Goal: Check status: Check status

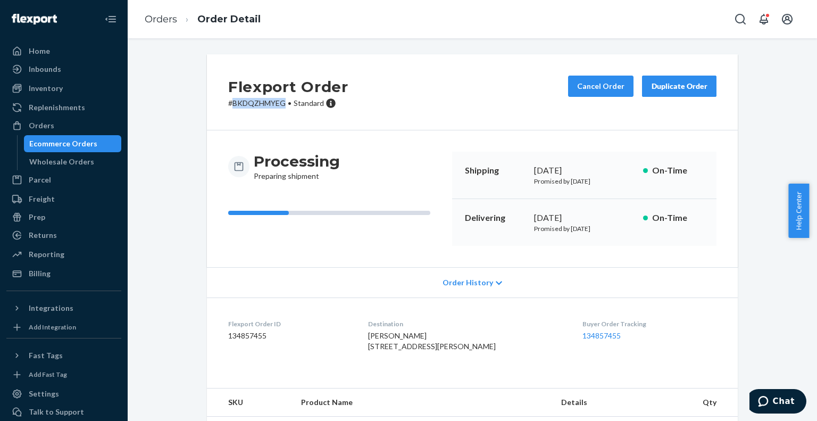
click at [95, 139] on div "Ecommerce Orders" at bounding box center [73, 143] width 96 height 15
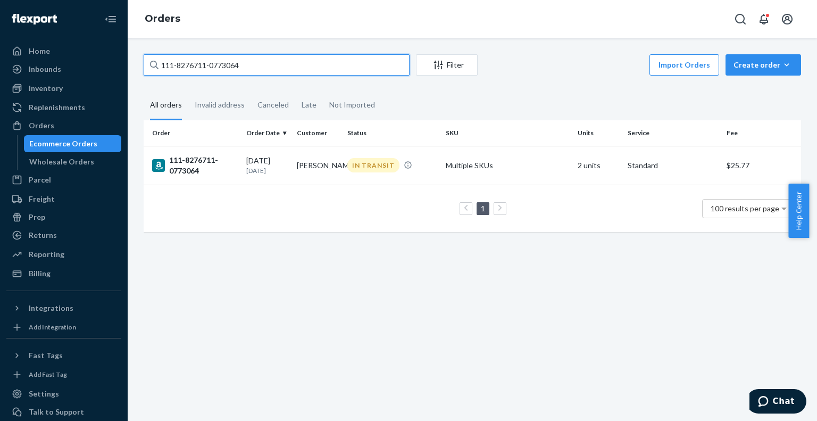
paste input "9010471-7933032"
drag, startPoint x: 302, startPoint y: 65, endPoint x: 135, endPoint y: 68, distance: 167.1
click at [136, 68] on div "111-8276711-0773064 Filter Import Orders Create order Ecommerce order Removal o…" at bounding box center [473, 148] width 674 height 188
type input "111-9010471-7933032"
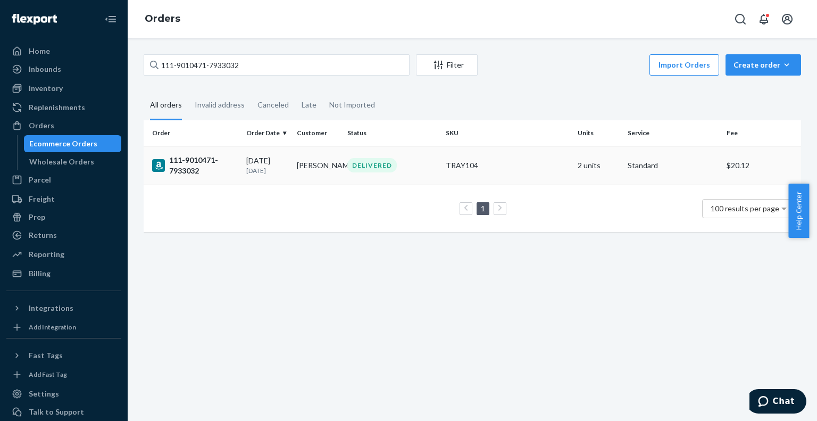
click at [180, 161] on div "111-9010471-7933032" at bounding box center [195, 165] width 86 height 21
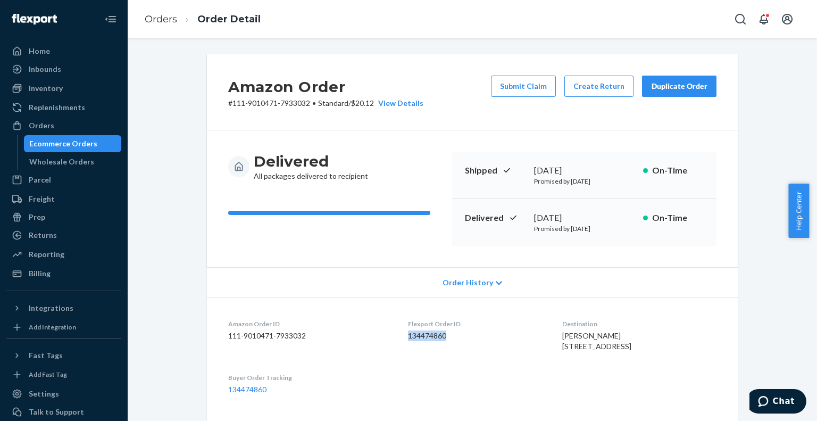
drag, startPoint x: 446, startPoint y: 332, endPoint x: 402, endPoint y: 338, distance: 44.5
click at [408, 338] on dd "134474860" at bounding box center [477, 335] width 138 height 11
copy dd "134474860"
drag, startPoint x: 593, startPoint y: 169, endPoint x: 532, endPoint y: 174, distance: 61.4
click at [534, 174] on div "[DATE]" at bounding box center [584, 170] width 101 height 12
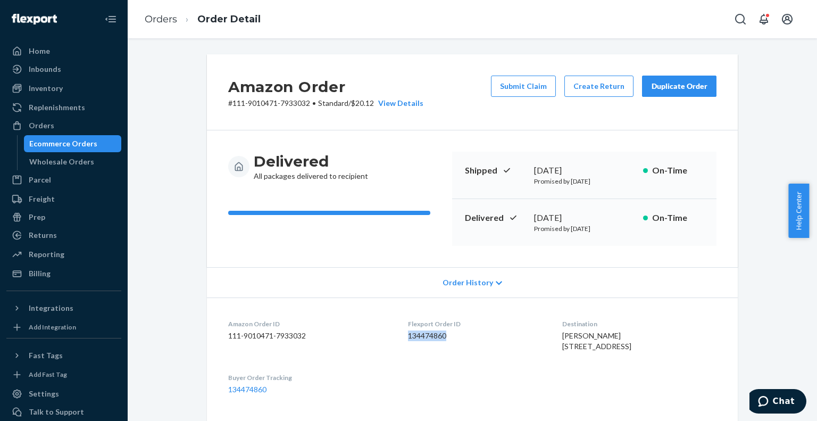
copy div "[DATE]"
click at [55, 141] on div "Ecommerce Orders" at bounding box center [63, 143] width 68 height 11
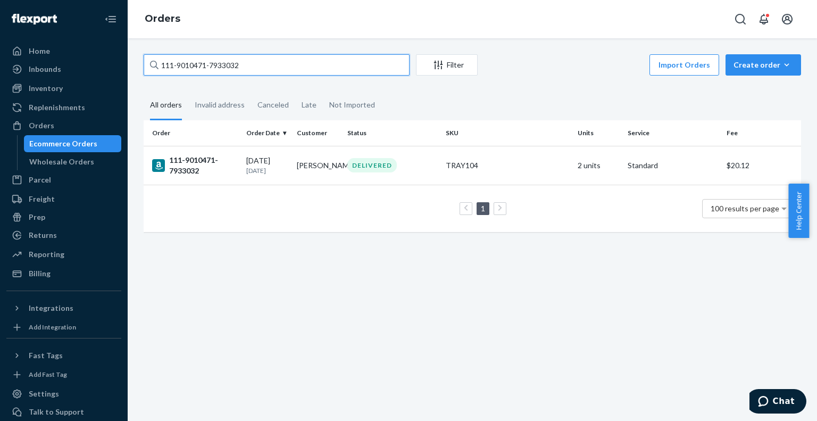
paste input "2-4452833-3690645"
drag, startPoint x: 253, startPoint y: 70, endPoint x: 118, endPoint y: 70, distance: 135.7
click at [118, 70] on div "Home Inbounds Shipping Plans Problems Inventory Products Branded Packaging Repl…" at bounding box center [408, 210] width 817 height 421
type input "112-4452833-3690645"
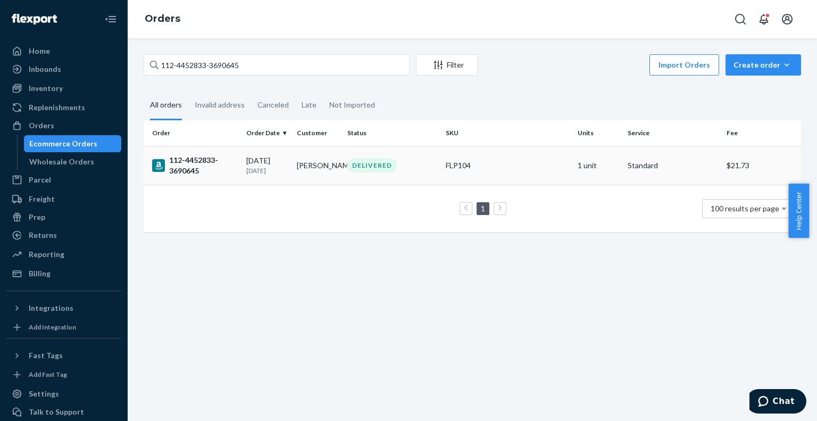
click at [190, 169] on div "112-4452833-3690645" at bounding box center [195, 165] width 86 height 21
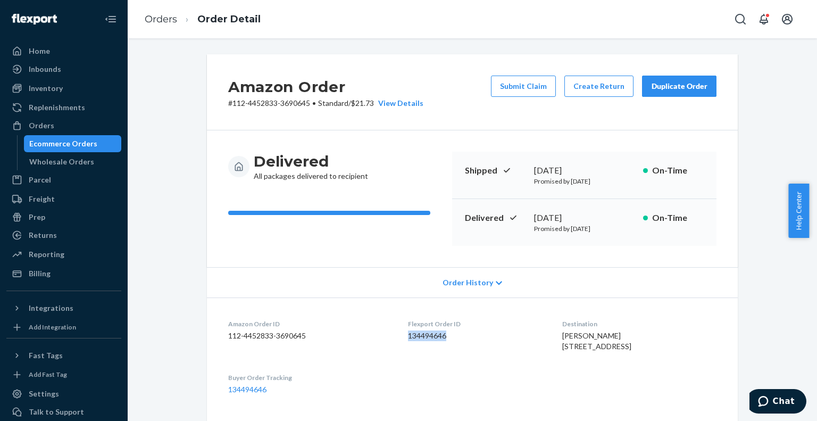
drag, startPoint x: 451, startPoint y: 331, endPoint x: 392, endPoint y: 340, distance: 59.7
click at [392, 340] on dl "Amazon Order ID 112-4452833-3690645 Flexport Order ID 134494646 Destination [PE…" at bounding box center [472, 356] width 531 height 119
copy dd "134494646"
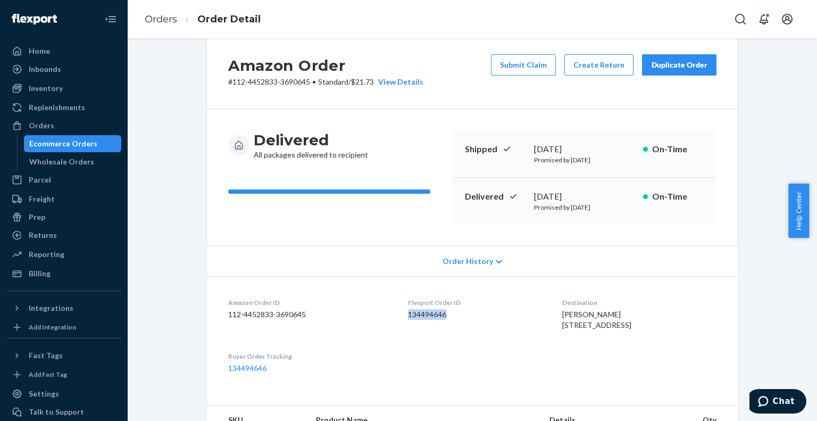
scroll to position [20, 0]
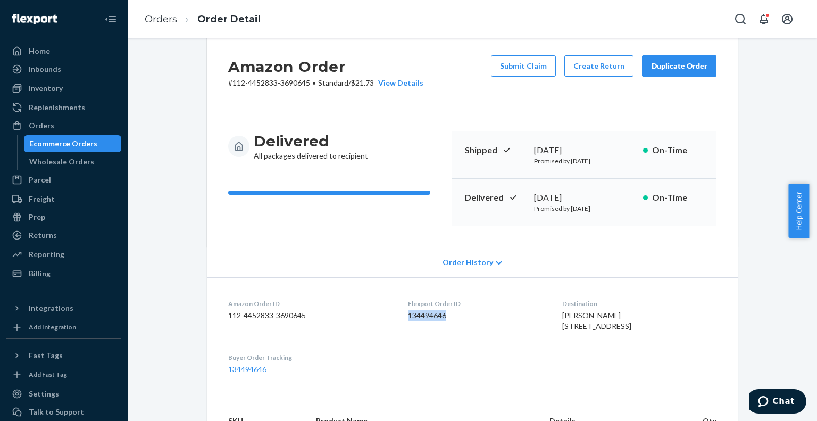
drag, startPoint x: 609, startPoint y: 151, endPoint x: 532, endPoint y: 153, distance: 76.6
click at [534, 153] on div "[DATE]" at bounding box center [584, 150] width 101 height 12
copy div "[DATE]"
click at [82, 142] on div "Ecommerce Orders" at bounding box center [63, 143] width 68 height 11
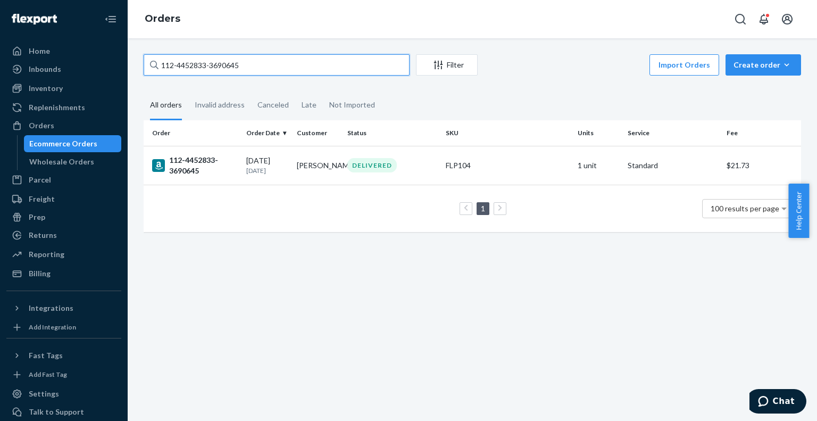
drag, startPoint x: 252, startPoint y: 61, endPoint x: 153, endPoint y: 60, distance: 99.0
click at [153, 60] on div "112-4452833-3690645" at bounding box center [277, 64] width 266 height 21
paste input "BJWCRUXKLG"
type input "BJWCRUXKLG"
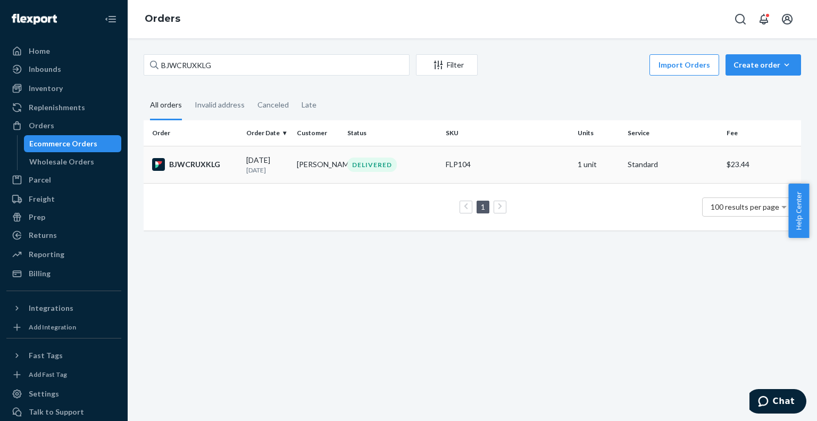
click at [185, 163] on div "BJWCRUXKLG" at bounding box center [195, 164] width 86 height 13
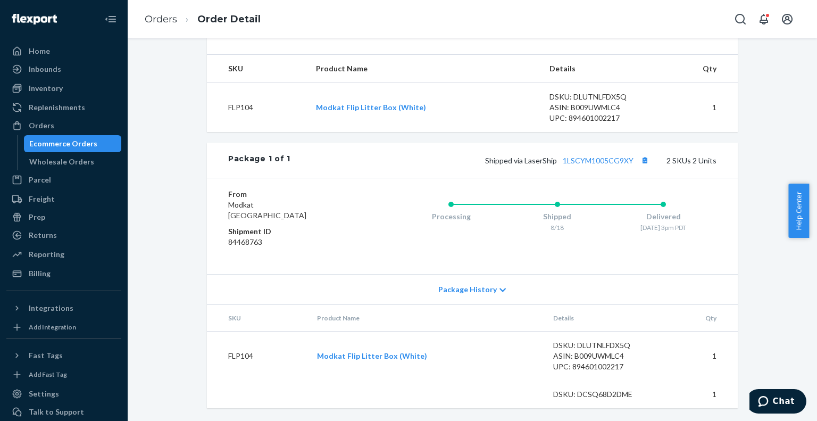
scroll to position [300, 0]
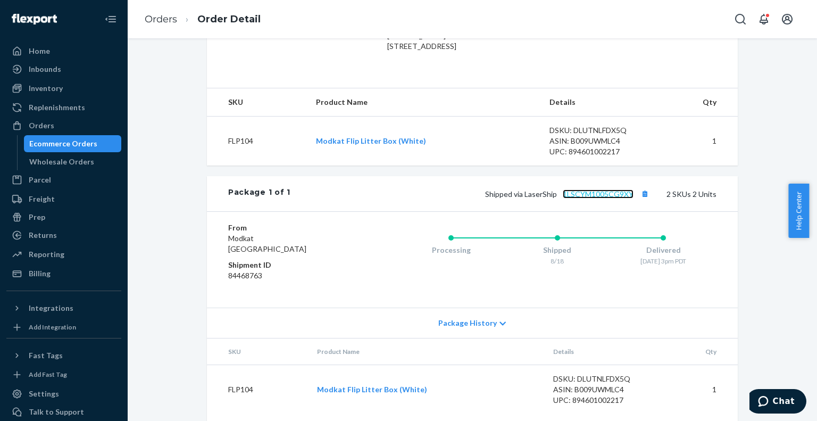
click at [609, 198] on link "1LSCYM1005CG9XY" at bounding box center [598, 193] width 71 height 9
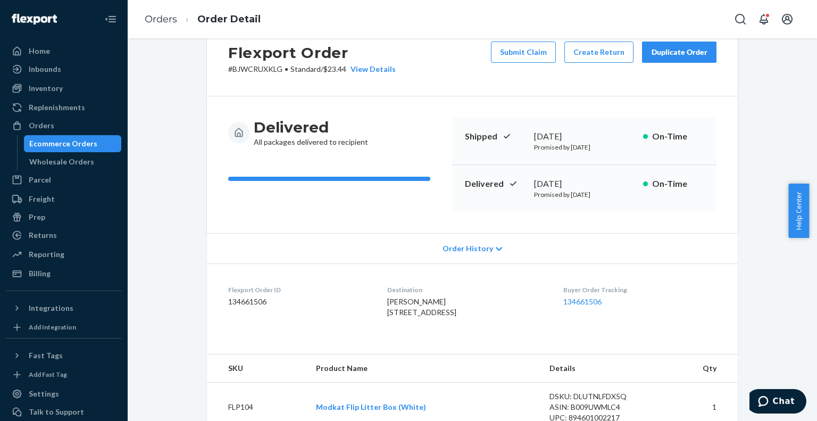
scroll to position [0, 0]
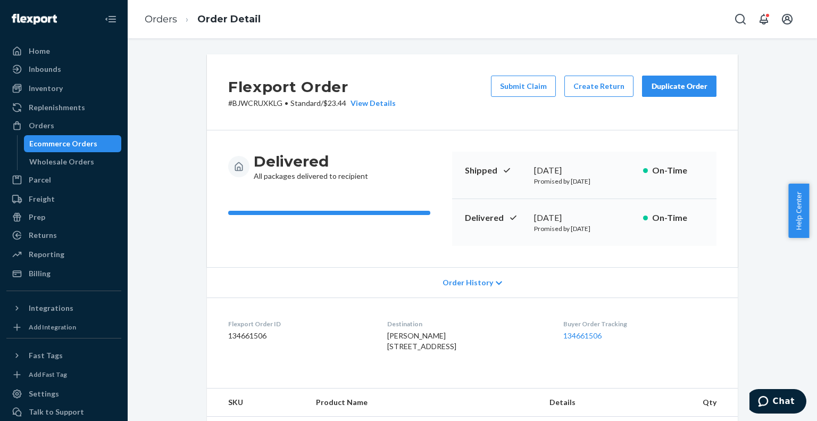
click at [95, 150] on div "Ecommerce Orders" at bounding box center [73, 143] width 96 height 15
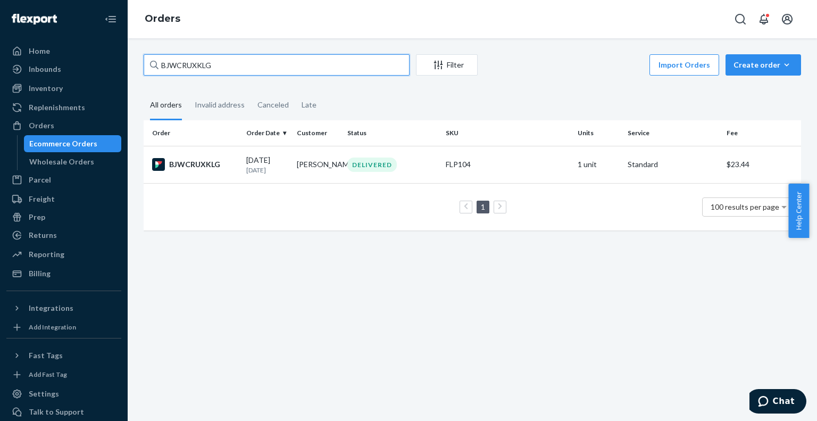
drag, startPoint x: 267, startPoint y: 68, endPoint x: 149, endPoint y: 68, distance: 117.6
click at [149, 68] on input "BJWCRUXKLG" at bounding box center [277, 64] width 266 height 21
paste input "MK-367215"
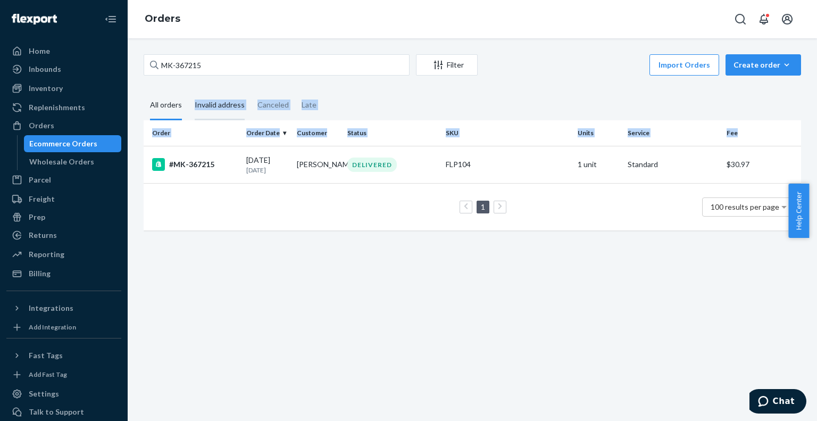
drag, startPoint x: 187, startPoint y: 160, endPoint x: 194, endPoint y: 118, distance: 42.6
click at [194, 118] on div "MK-367215 Filter Import Orders Create order Ecommerce order Removal order All o…" at bounding box center [473, 147] width 674 height 187
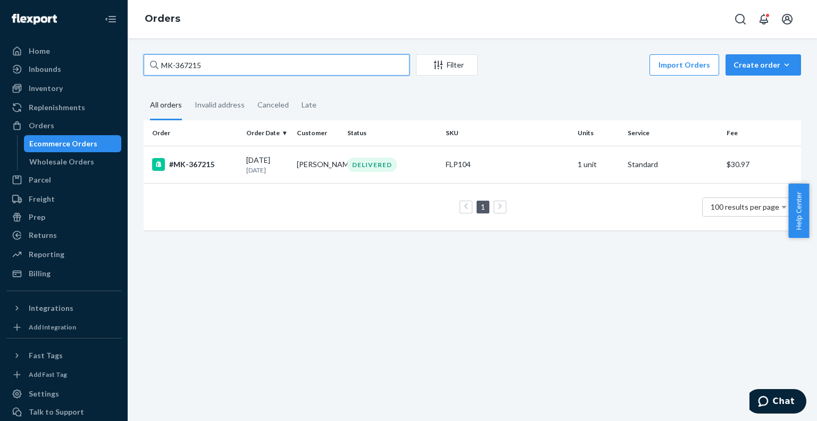
drag, startPoint x: 188, startPoint y: 64, endPoint x: 152, endPoint y: 58, distance: 36.1
click at [152, 58] on div "MK-367215" at bounding box center [277, 64] width 266 height 21
paste input "BJWCRUXKLG"
type input "BJWCRUXKLG"
click at [226, 68] on input "BJWCRUXKLG" at bounding box center [277, 64] width 266 height 21
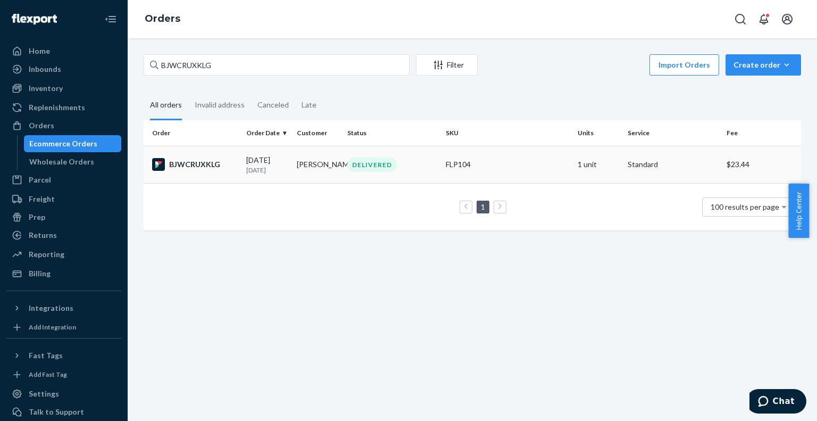
click at [187, 165] on div "BJWCRUXKLG" at bounding box center [195, 164] width 86 height 13
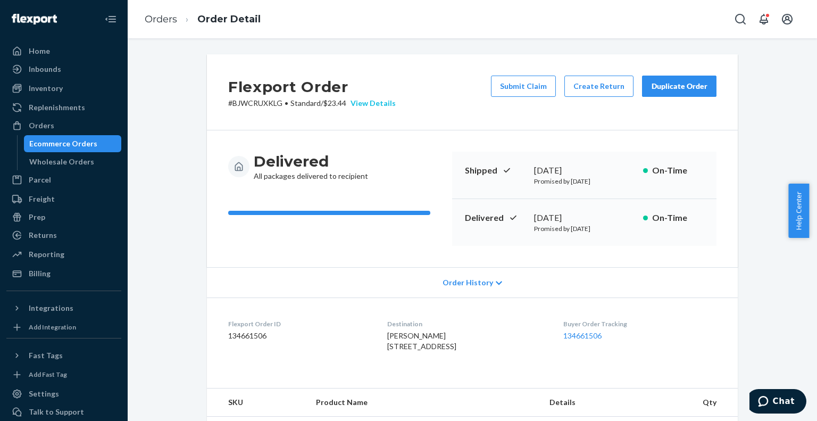
click at [372, 99] on div "View Details" at bounding box center [370, 103] width 49 height 11
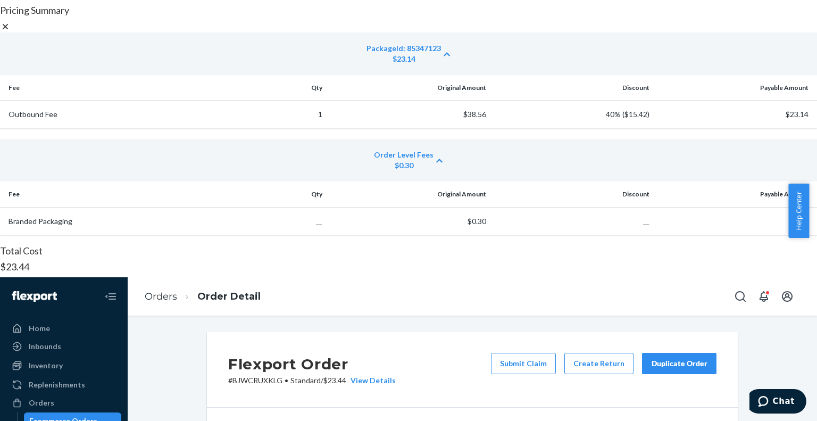
click at [8, 29] on icon at bounding box center [5, 26] width 5 height 5
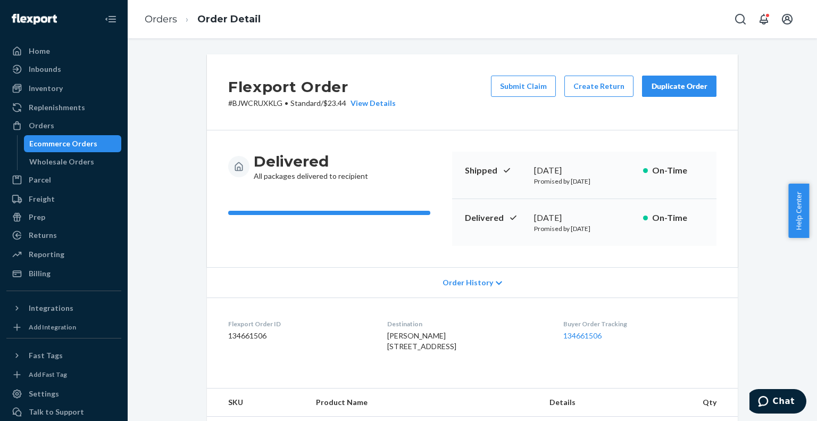
click at [39, 148] on div "Ecommerce Orders" at bounding box center [63, 143] width 68 height 11
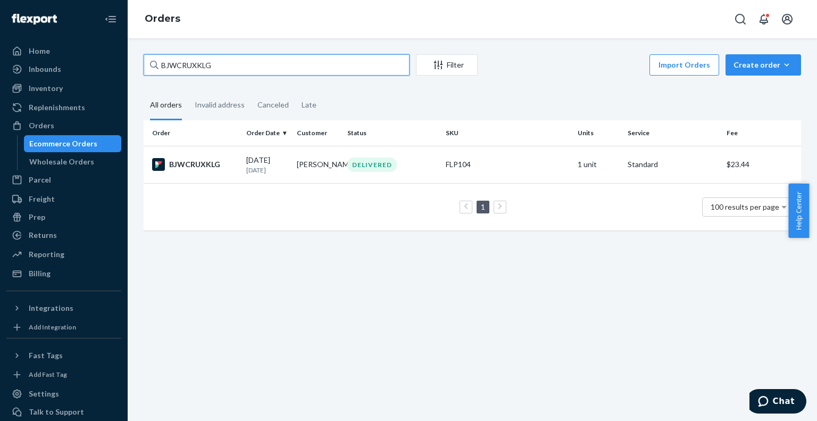
click at [258, 66] on input "BJWCRUXKLG" at bounding box center [277, 64] width 266 height 21
type input "B"
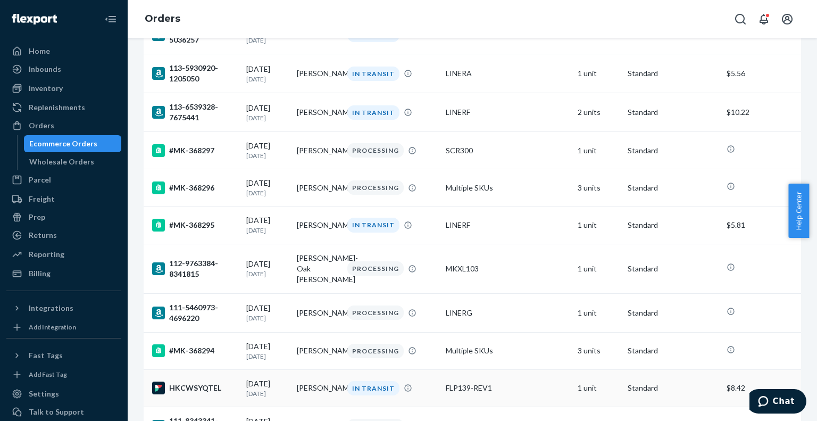
scroll to position [2128, 0]
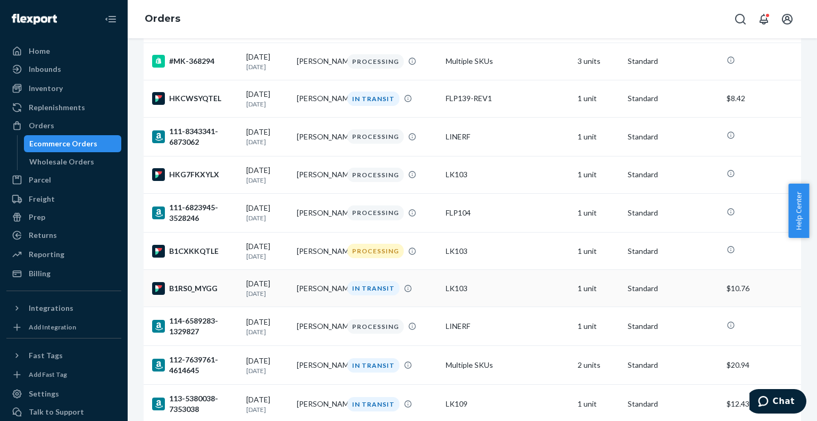
click at [200, 295] on div "B1RS0_MYGG" at bounding box center [195, 288] width 86 height 13
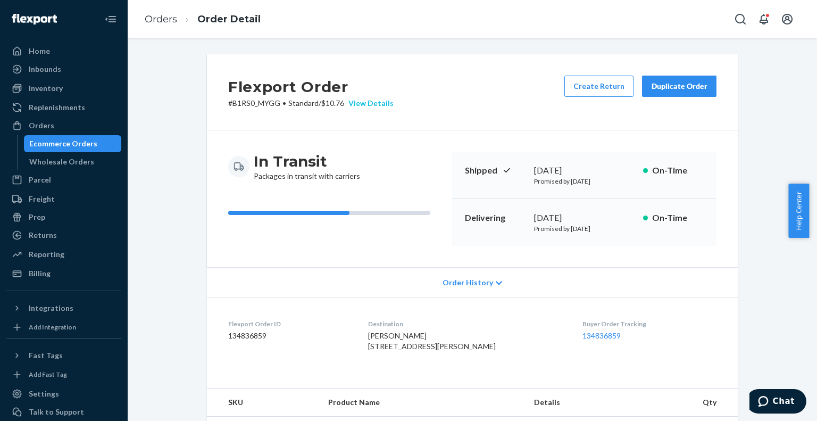
click at [372, 100] on div "View Details" at bounding box center [368, 103] width 49 height 11
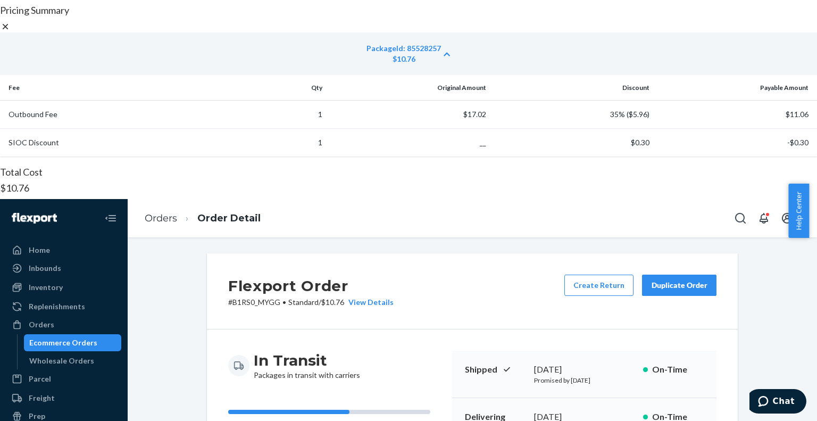
click at [11, 32] on icon at bounding box center [5, 26] width 11 height 11
